Goal: Task Accomplishment & Management: Use online tool/utility

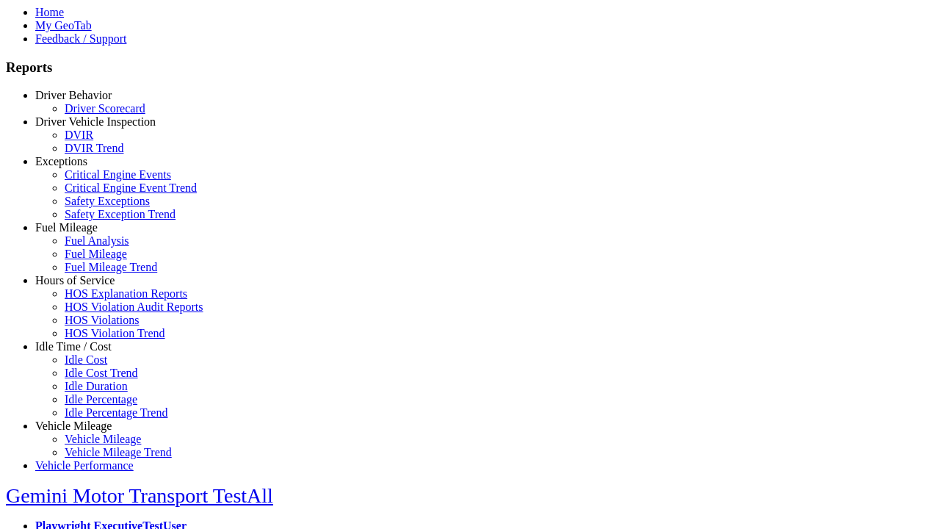
click at [84, 352] on link "Idle Time / Cost" at bounding box center [73, 346] width 76 height 12
click at [95, 366] on link "Idle Cost" at bounding box center [86, 359] width 43 height 12
select select
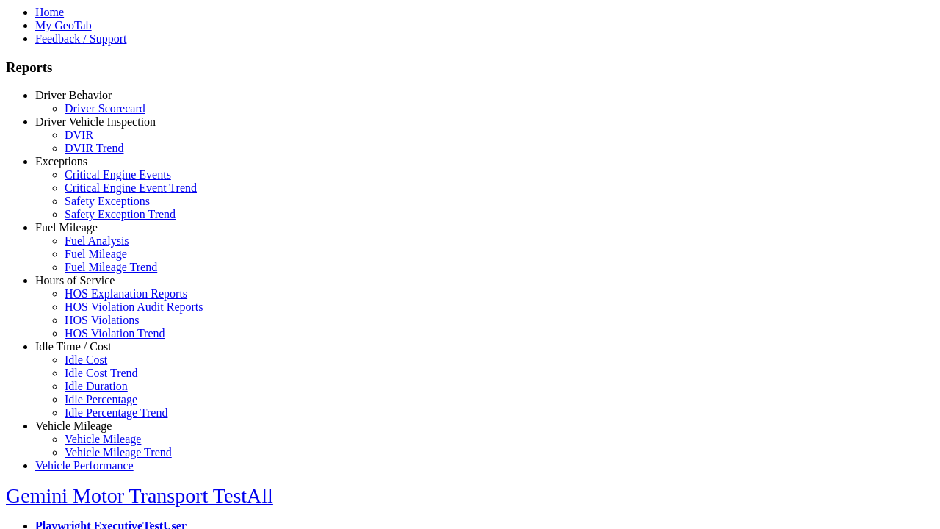
select select
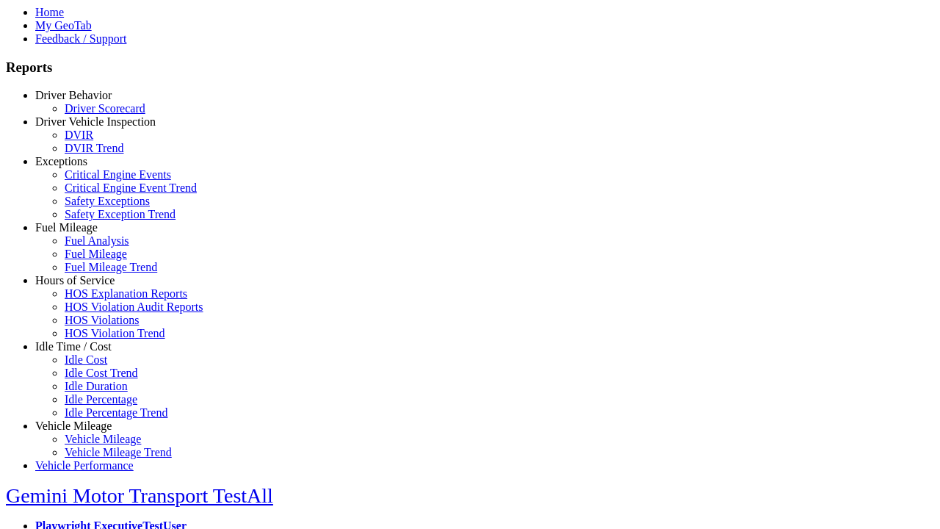
select select
type input "*********"
